Goal: Task Accomplishment & Management: Manage account settings

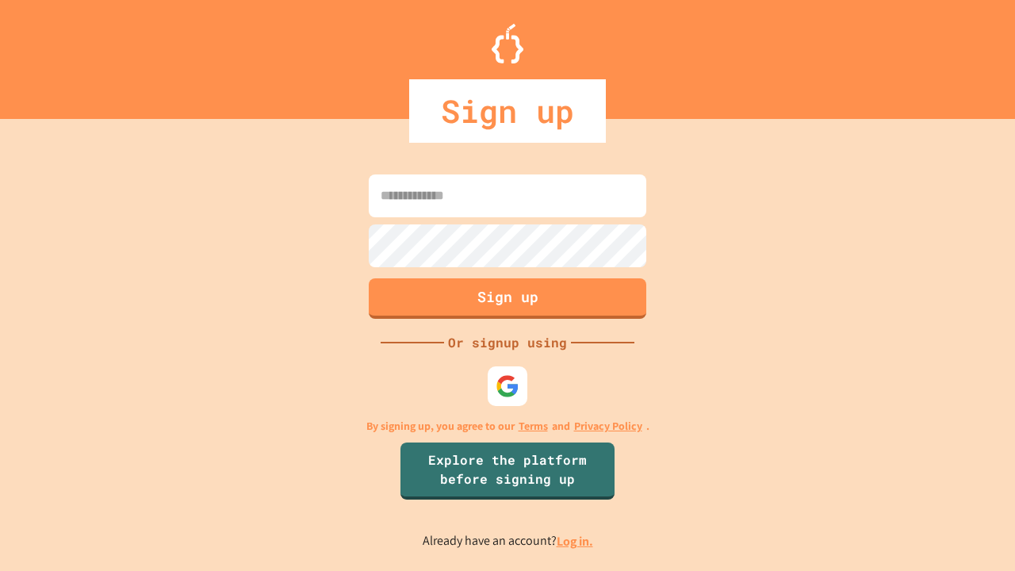
click at [576, 541] on link "Log in." at bounding box center [575, 541] width 36 height 17
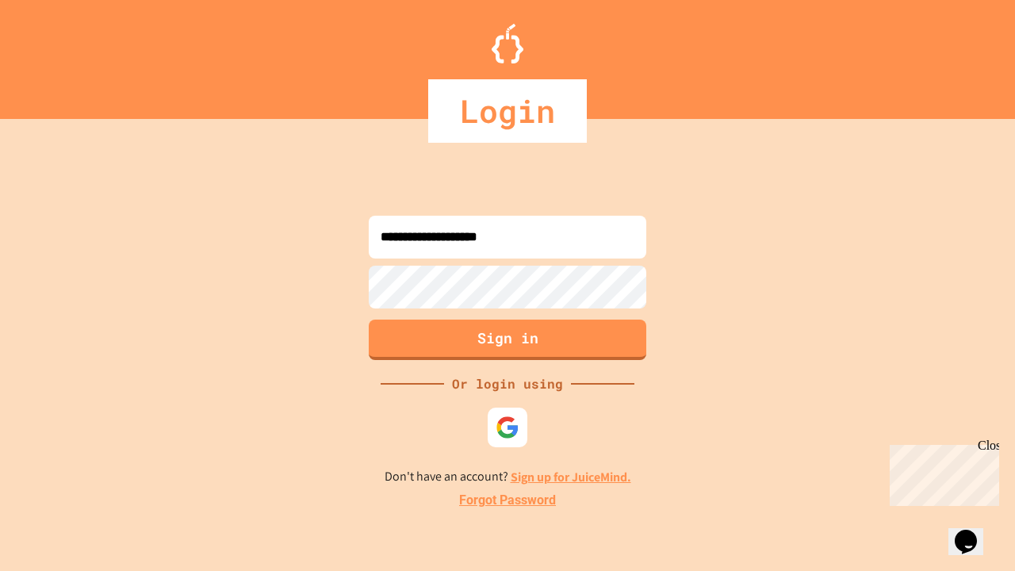
type input "**********"
